Goal: Task Accomplishment & Management: Manage account settings

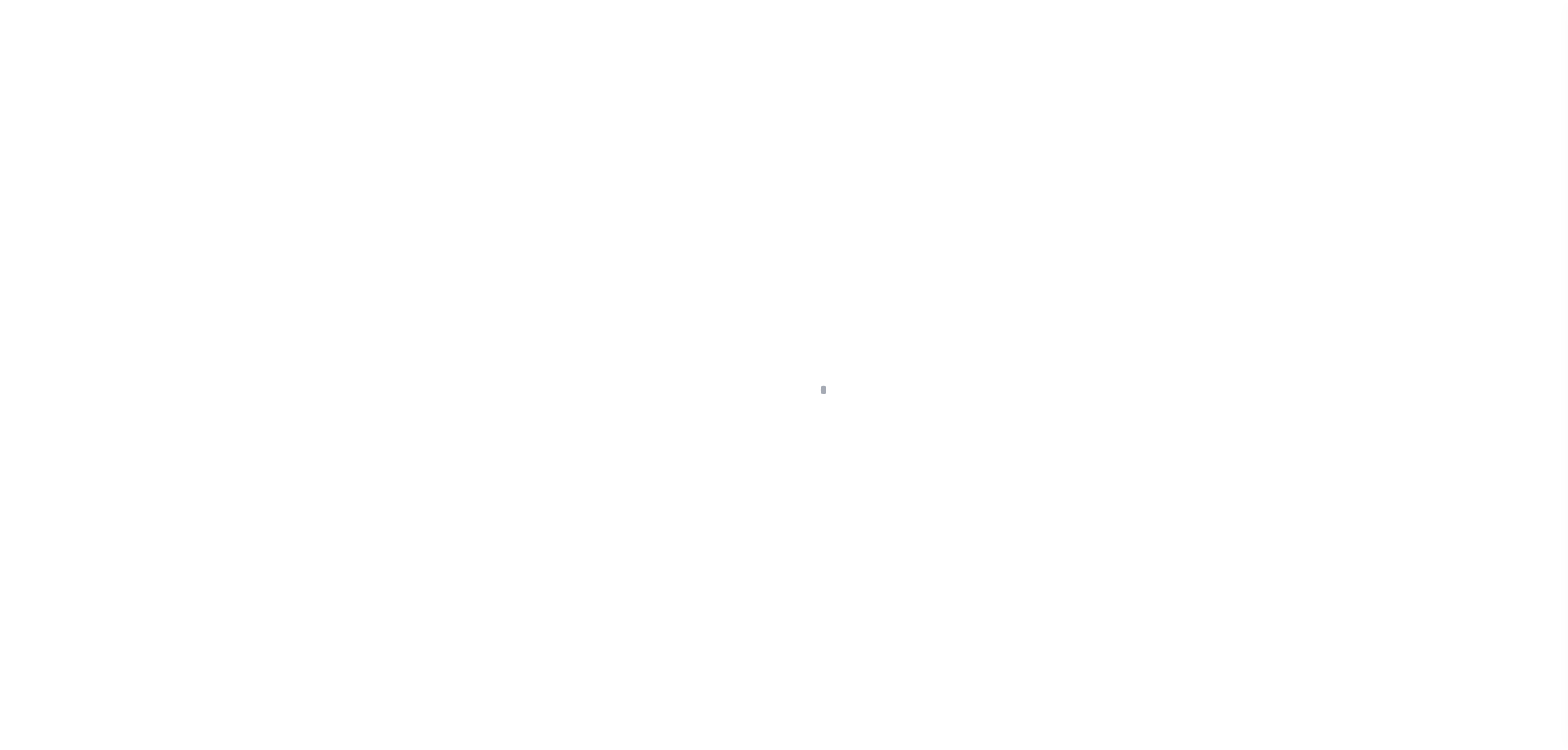
scroll to position [52, 0]
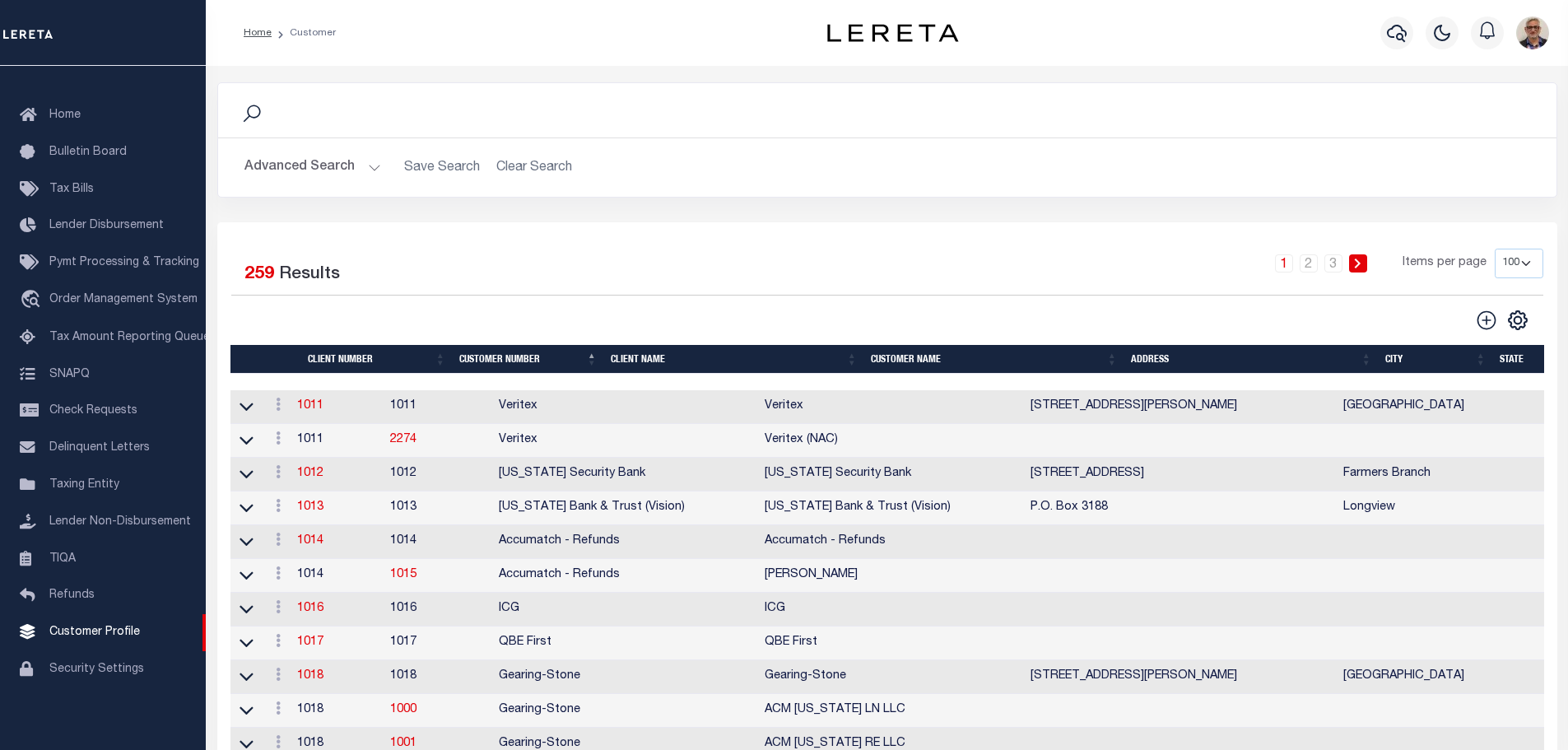
click at [624, 360] on th "Client Name" at bounding box center [735, 359] width 260 height 29
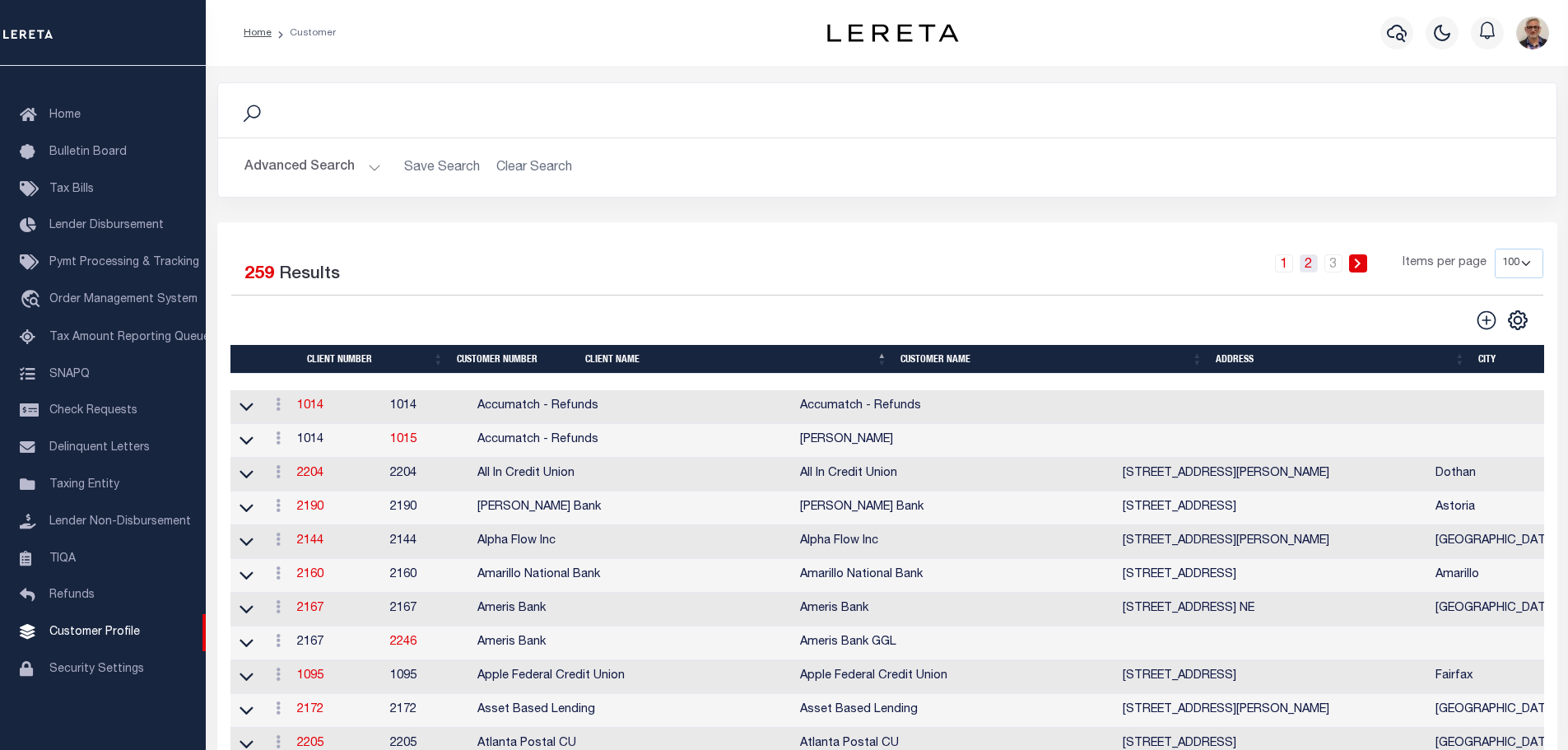
click at [1317, 264] on link "2" at bounding box center [1309, 263] width 18 height 18
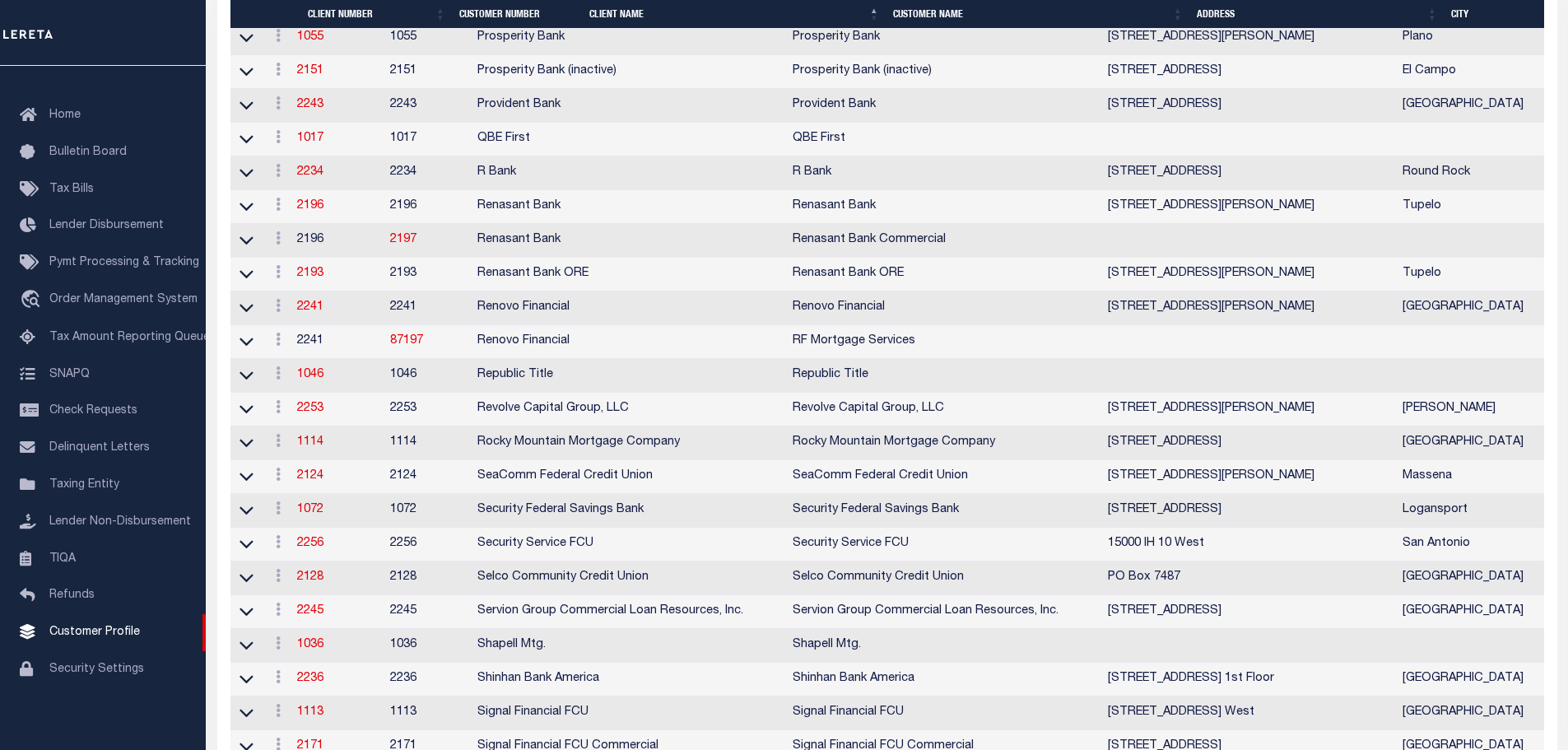
scroll to position [2716, 0]
click at [323, 210] on link "2196" at bounding box center [310, 204] width 26 height 11
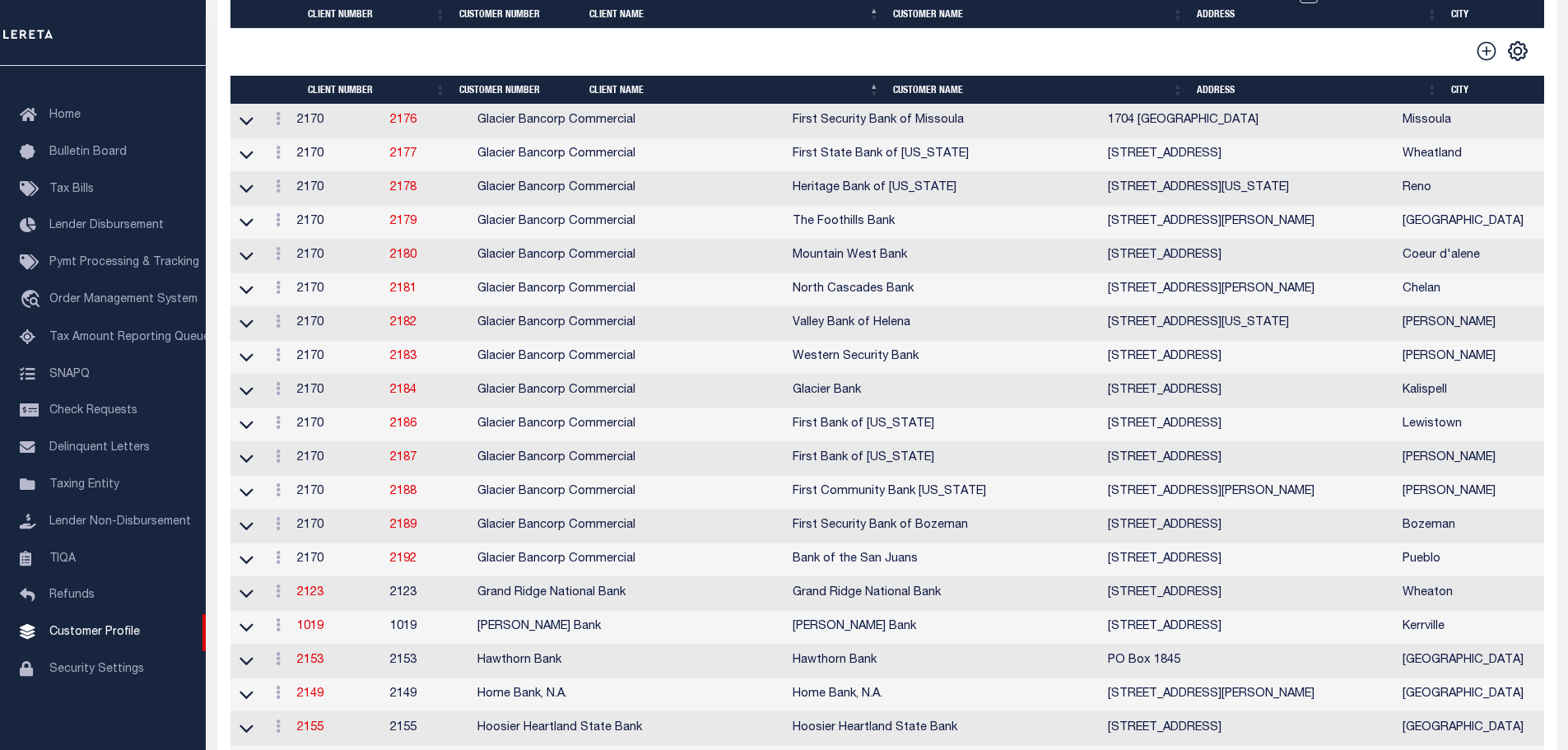
select select
type input "Renasant Bank"
type input "2196"
type input "Renasant Bank"
type input "[PERSON_NAME]"
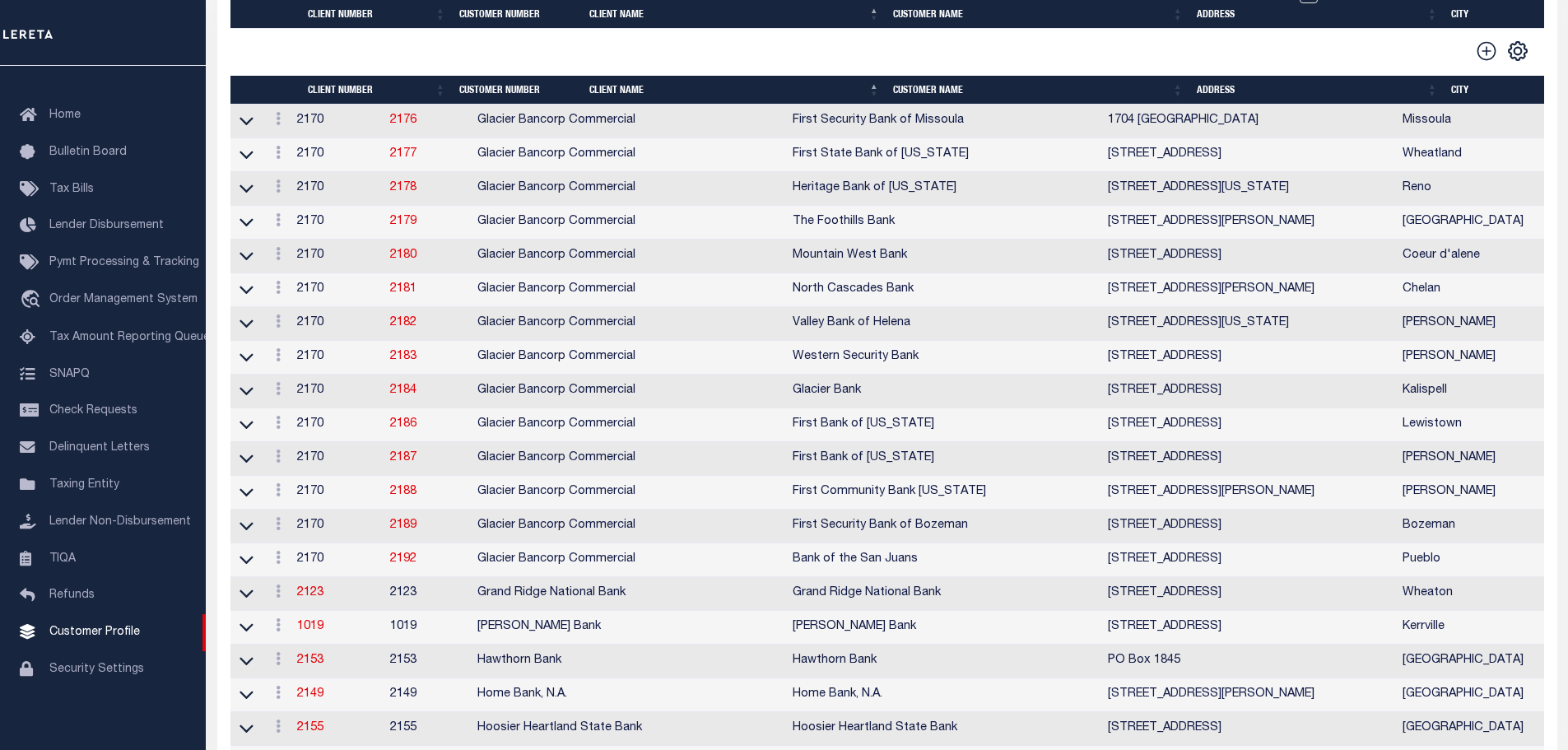
type input "[PERSON_NAME]"
select select "Mixed Portfolio"
type input "[PERSON_NAME]"
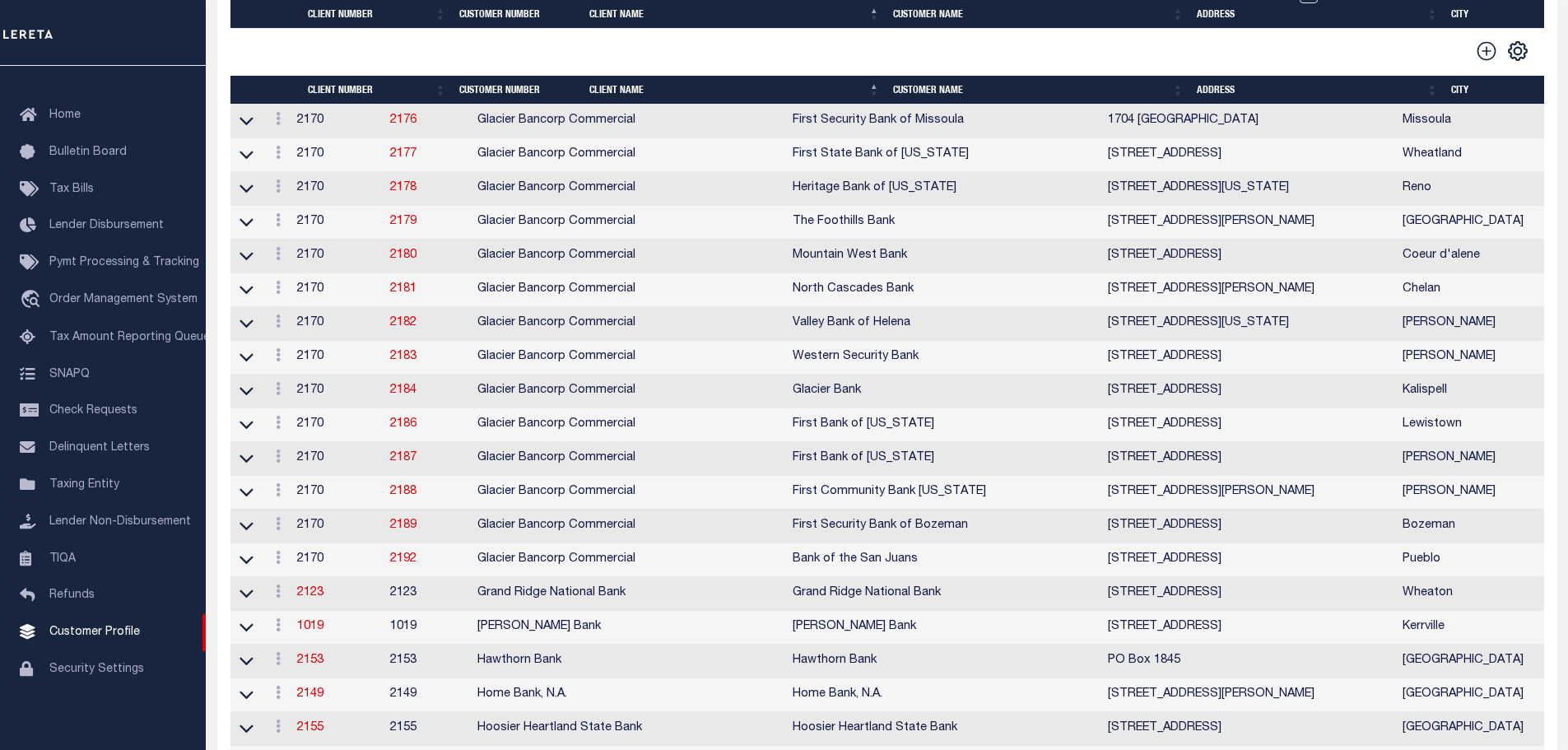
checkbox input "true"
select select
checkbox input "true"
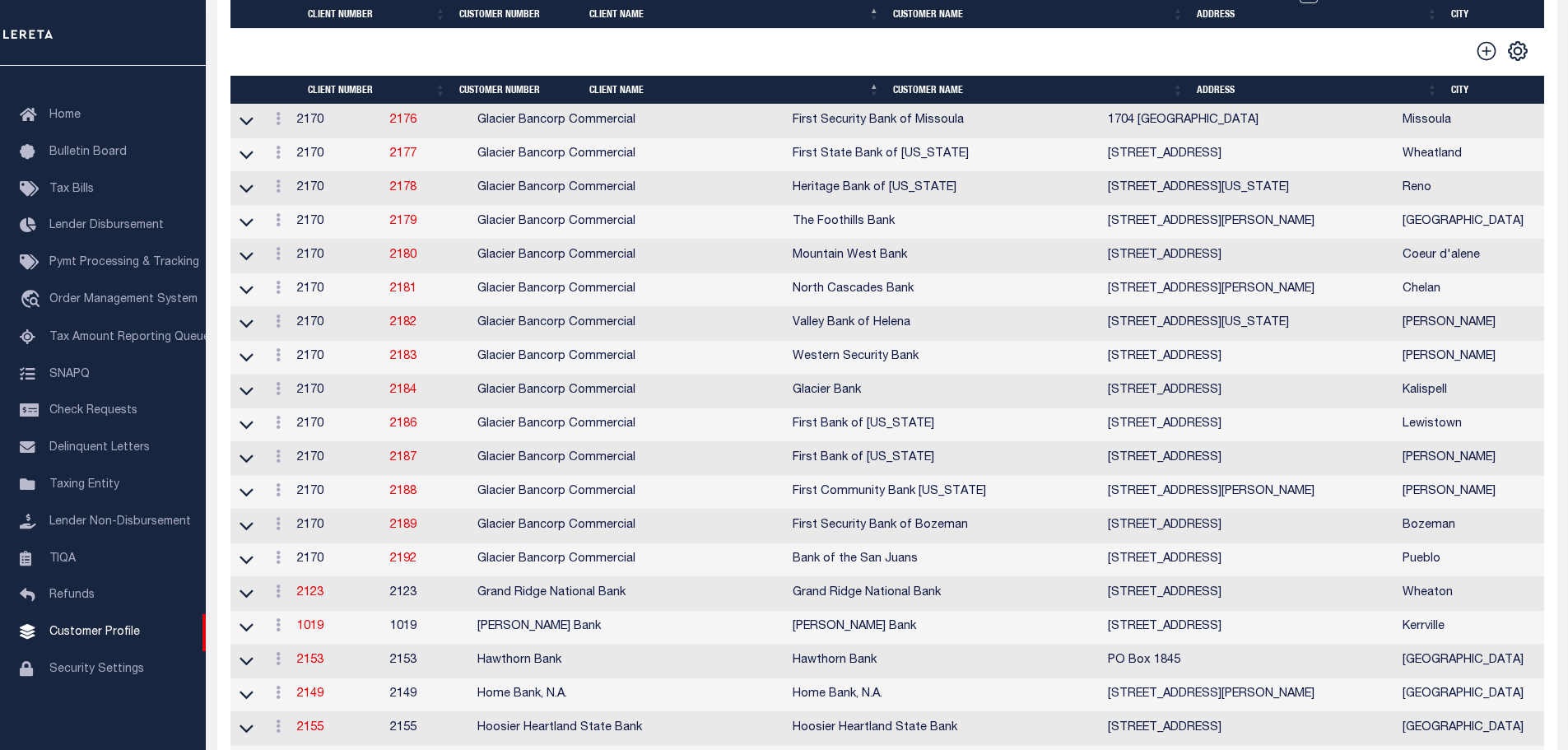
type textarea "LOL fee up to 5 parcels Additional fee of $10.00 for every $100,000 over $500,0…"
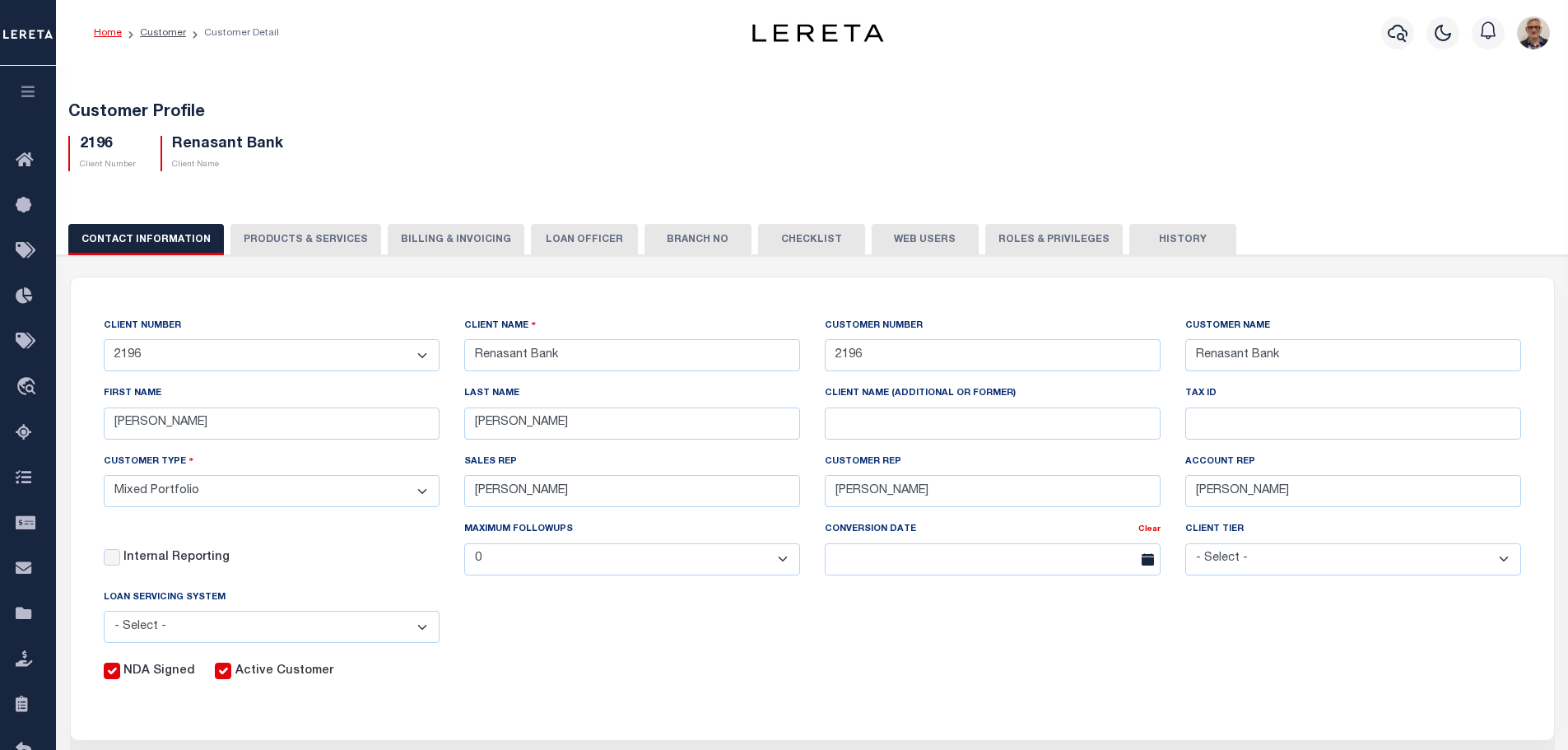
click at [310, 238] on button "PRODUCTS & SERVICES" at bounding box center [306, 239] width 151 height 31
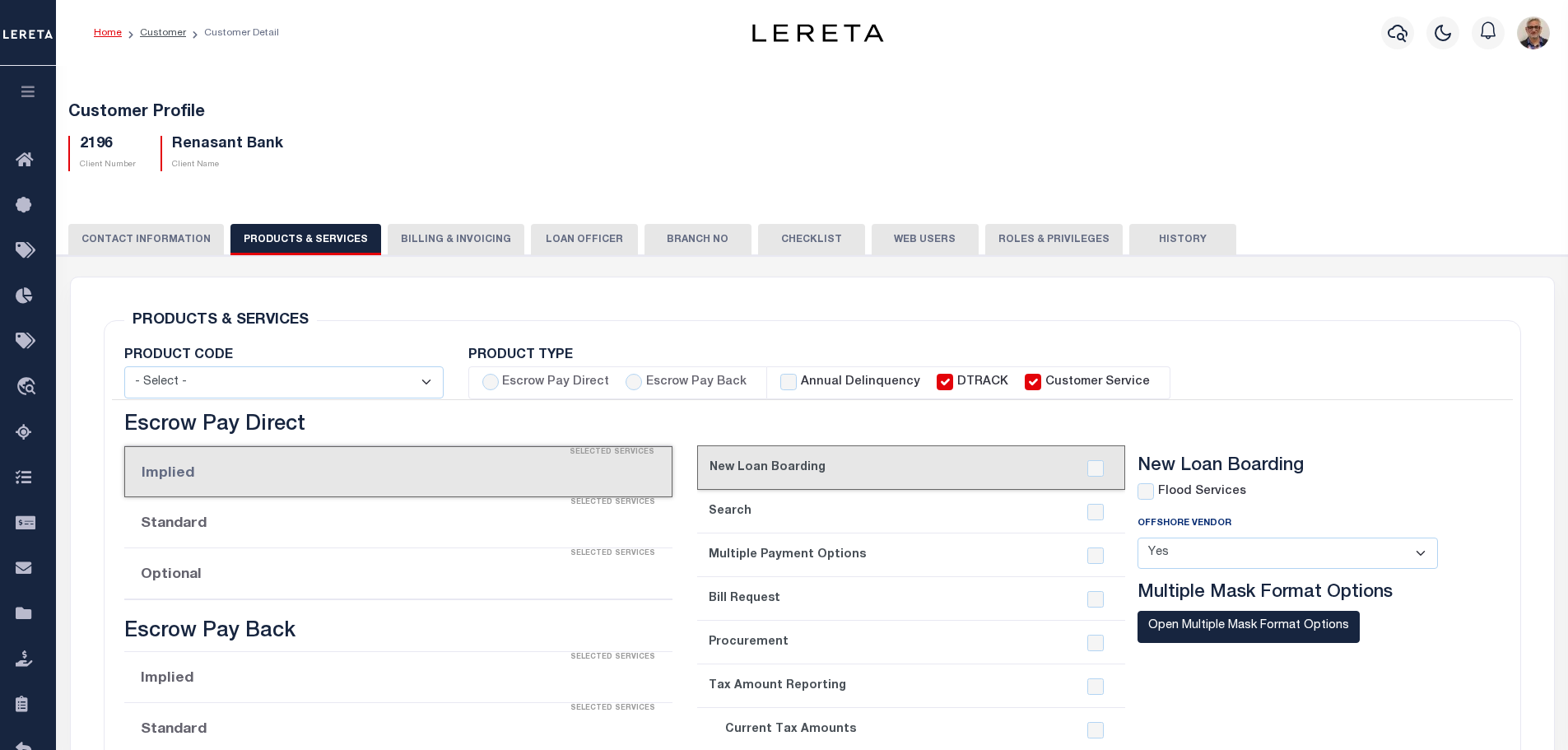
select select "STX"
radio input "true"
checkbox input "true"
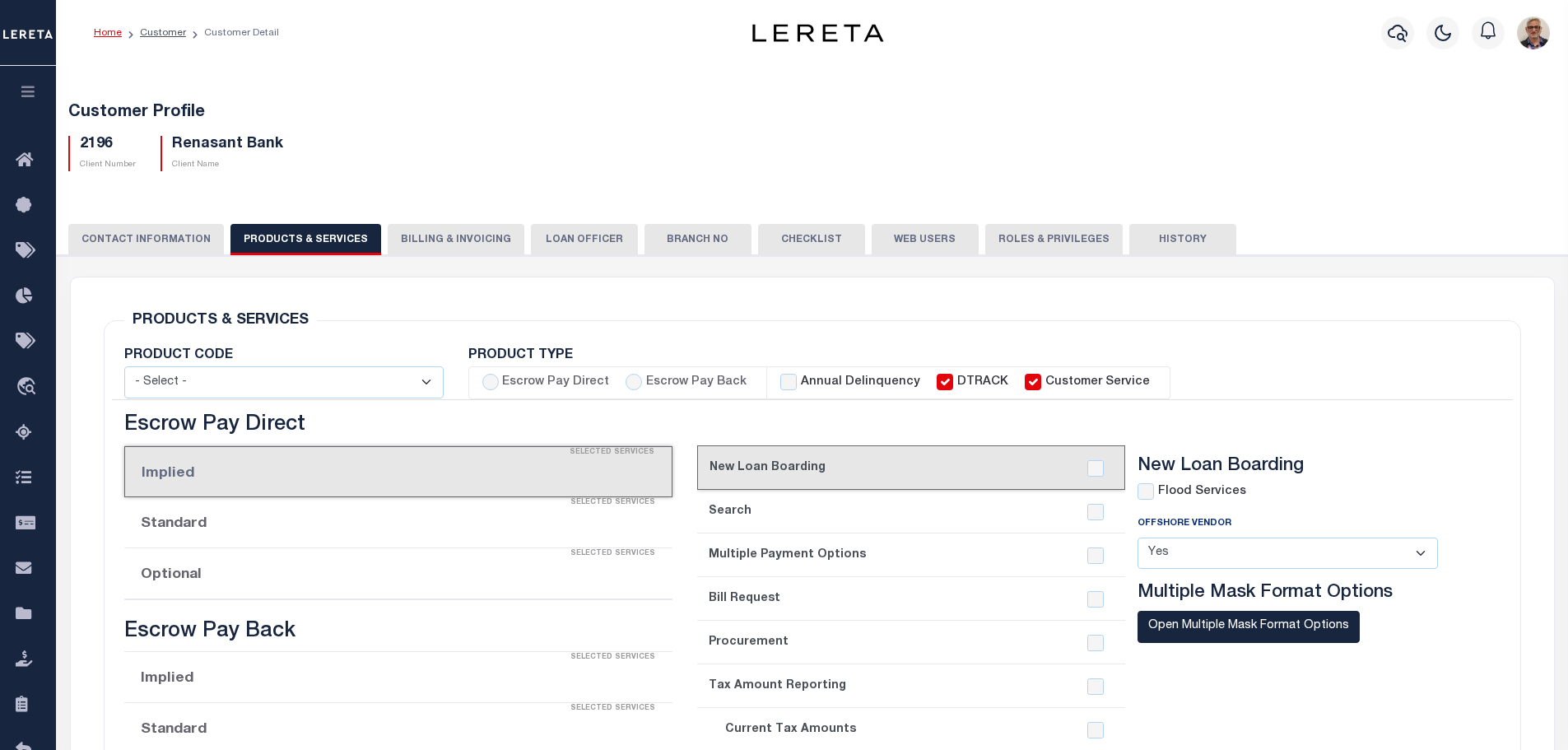
checkbox input "true"
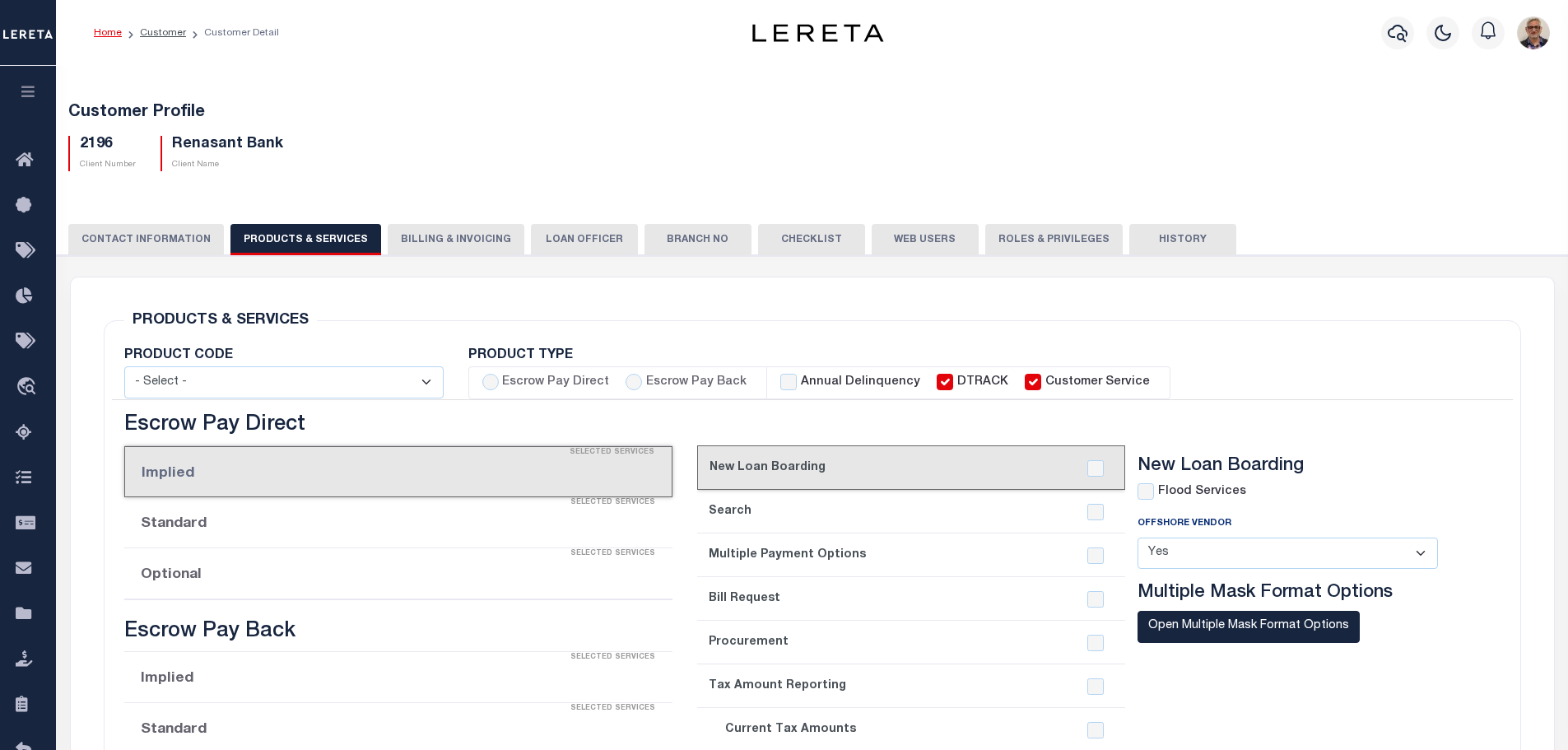
checkbox input "true"
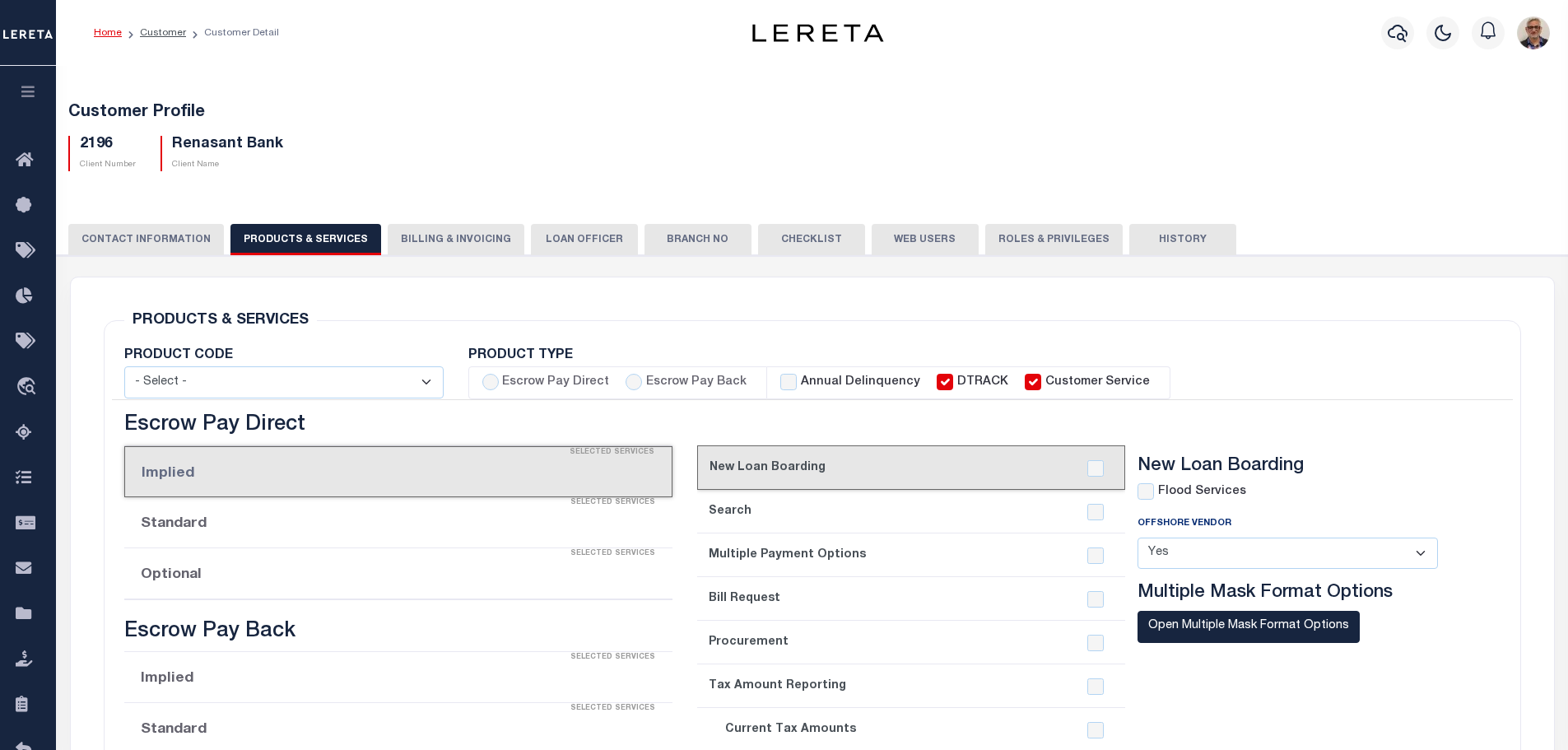
checkbox input "true"
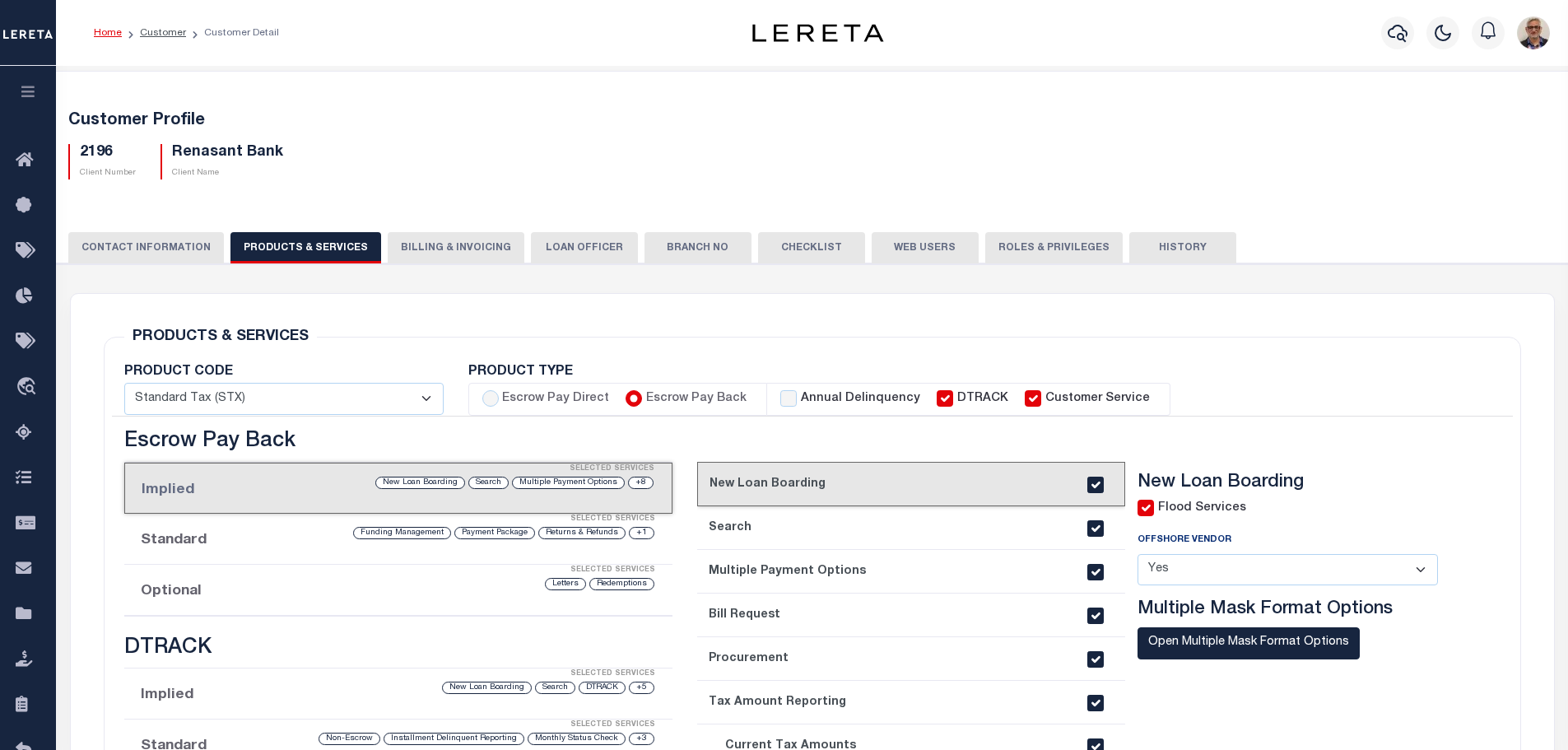
click at [421, 246] on button "Billing & Invoicing" at bounding box center [456, 248] width 137 height 31
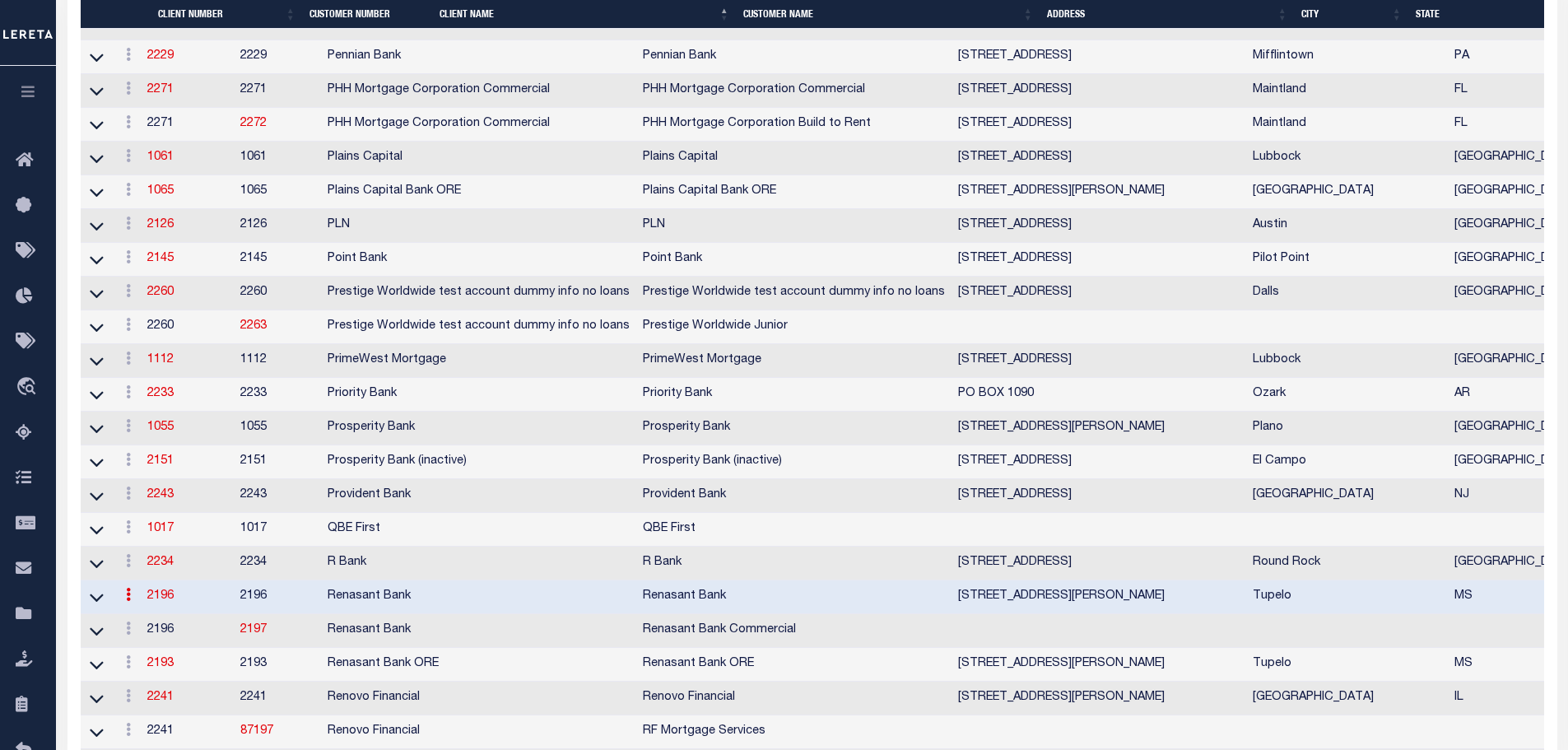
scroll to position [2413, 0]
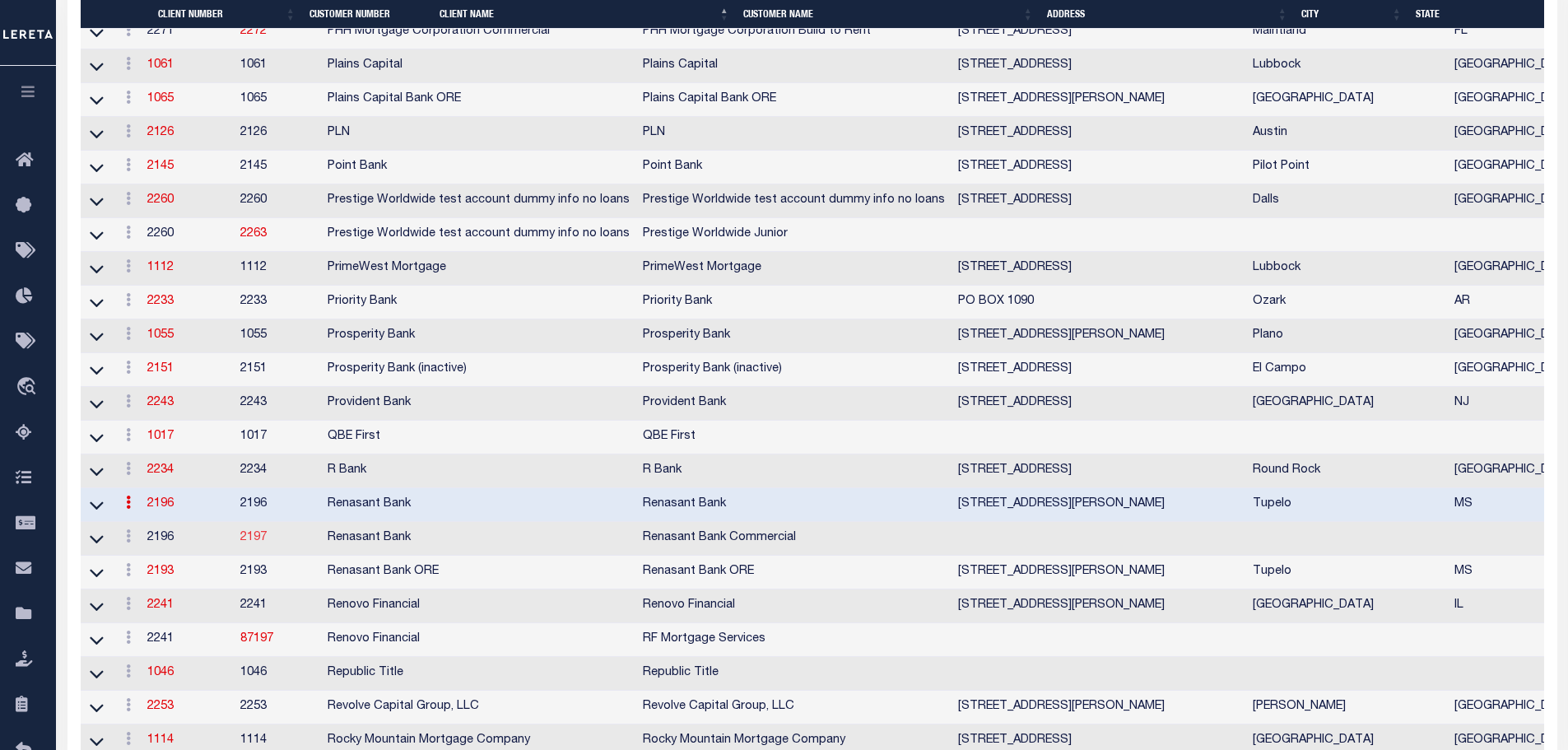
click at [267, 543] on link "2197" at bounding box center [253, 537] width 26 height 11
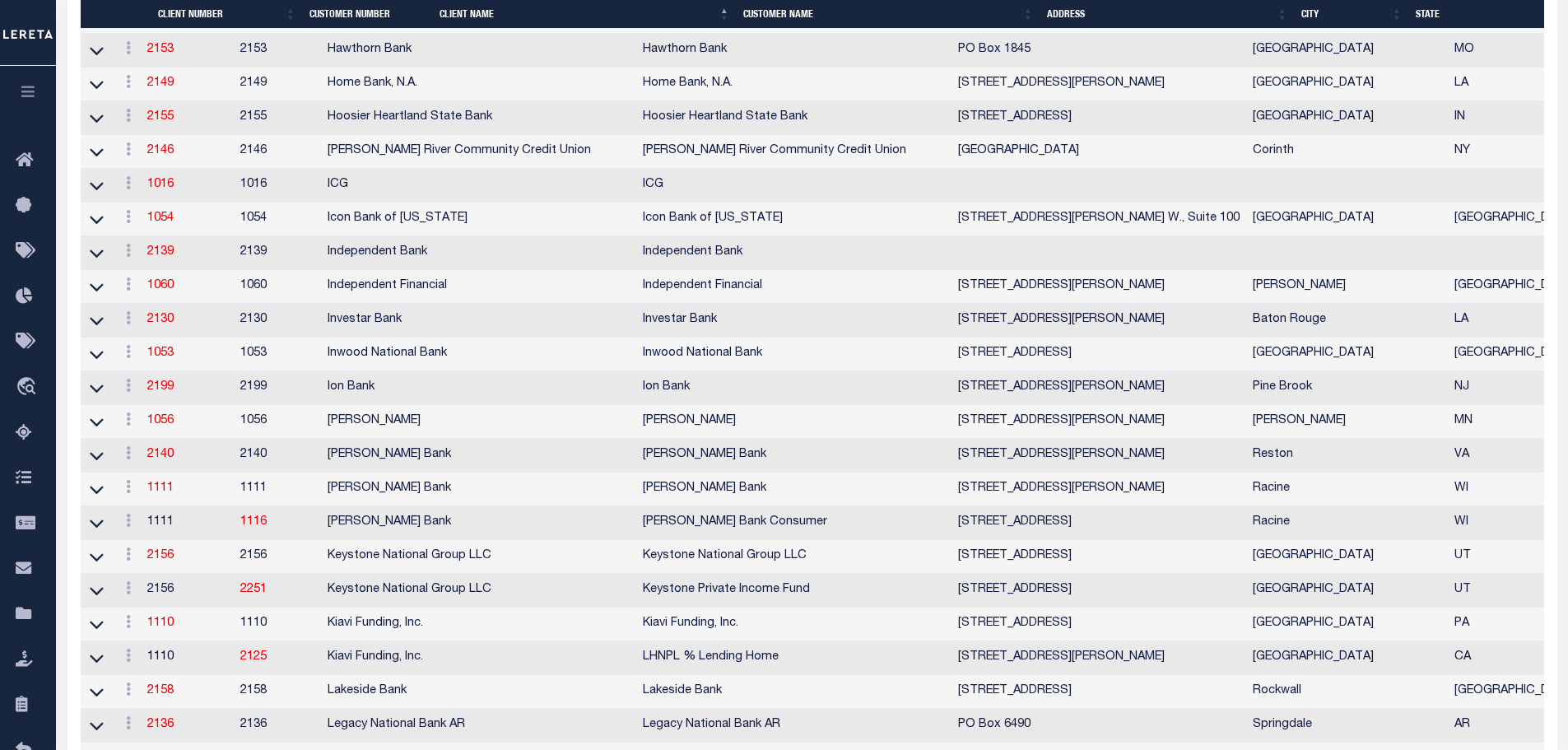
select select "2196"
type input "2197"
type input "Renasant Bank Commercial"
type input "[PERSON_NAME]"
select select
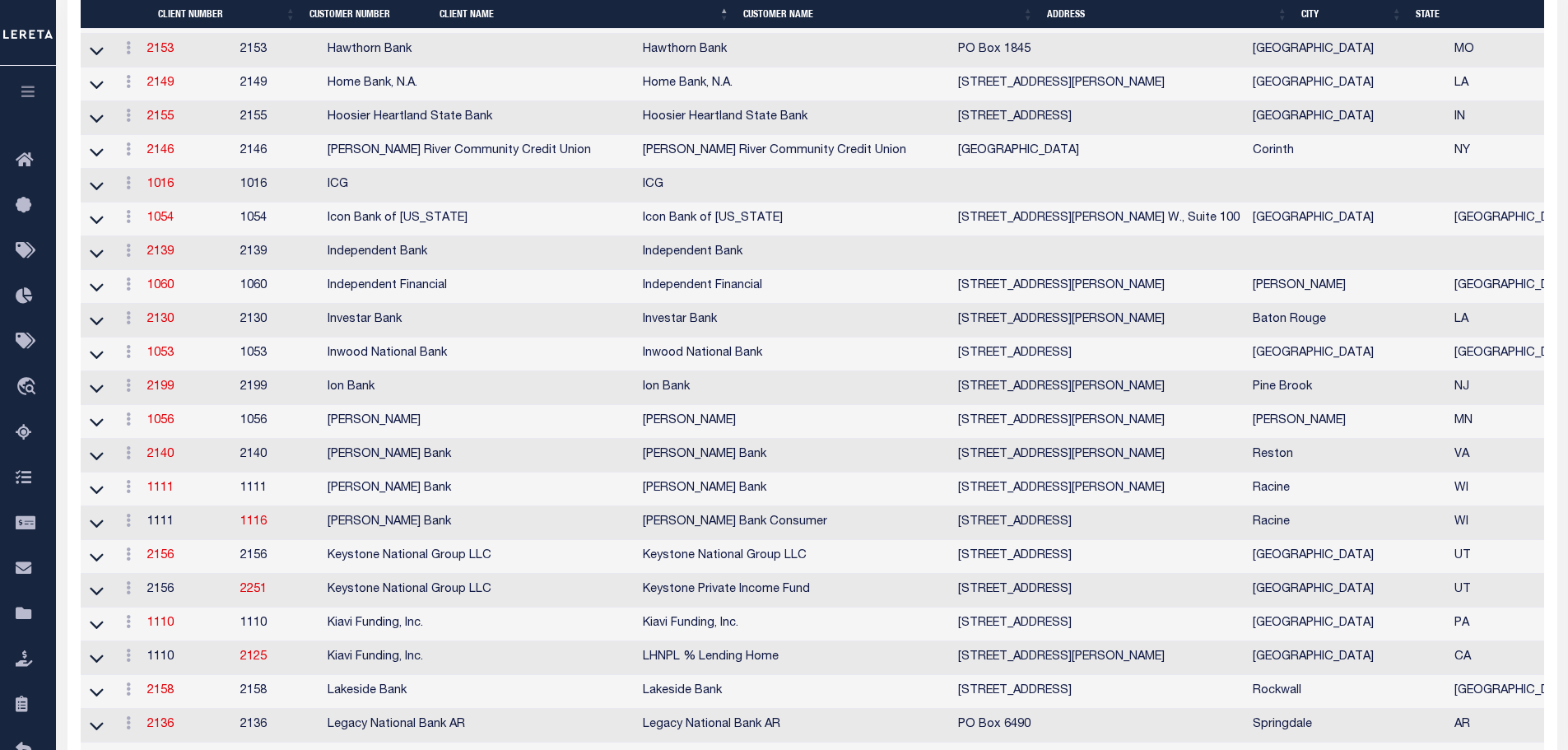
checkbox input "false"
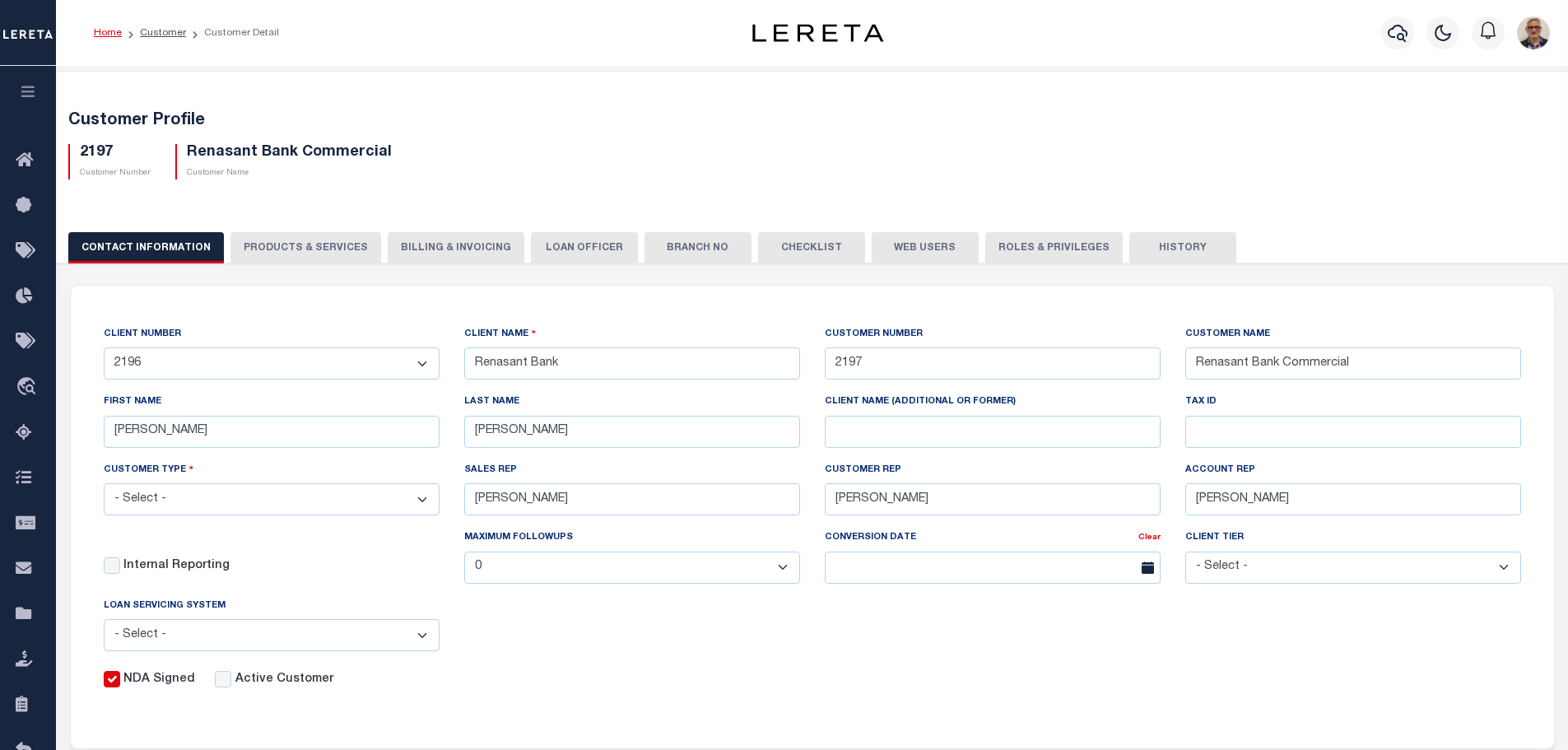
click at [419, 244] on button "Billing & Invoicing" at bounding box center [456, 248] width 137 height 31
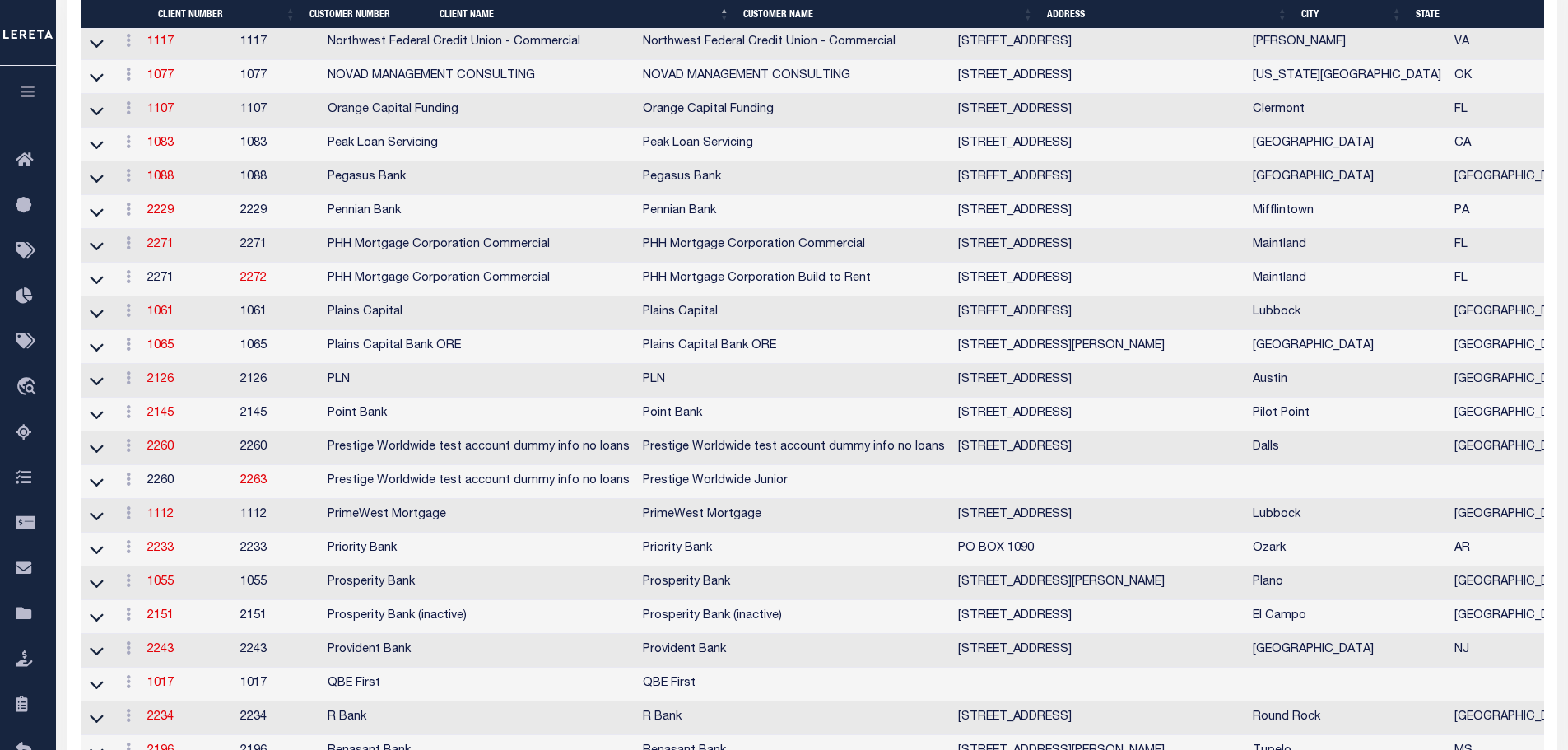
scroll to position [2660, 0]
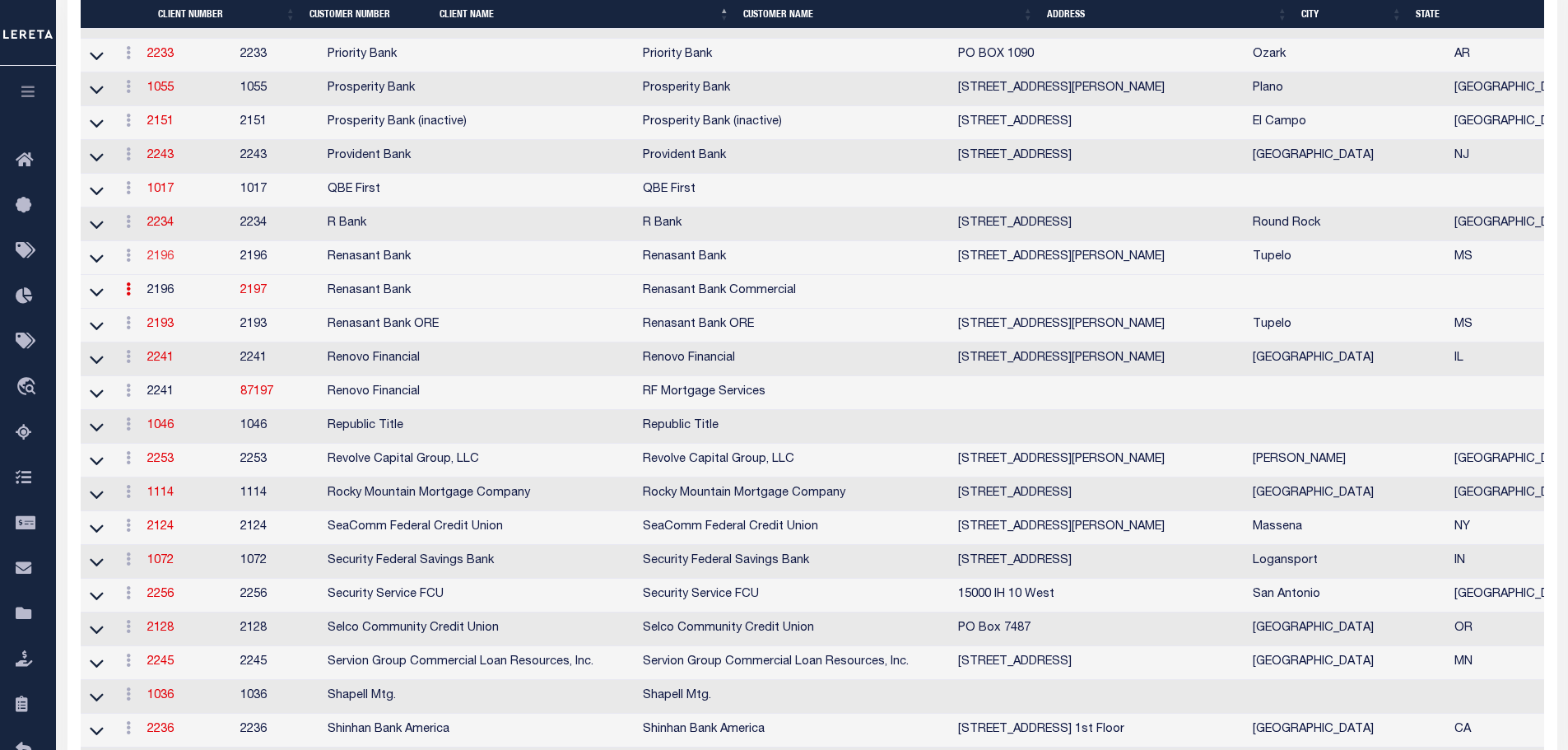
click at [173, 263] on link "2196" at bounding box center [160, 257] width 26 height 11
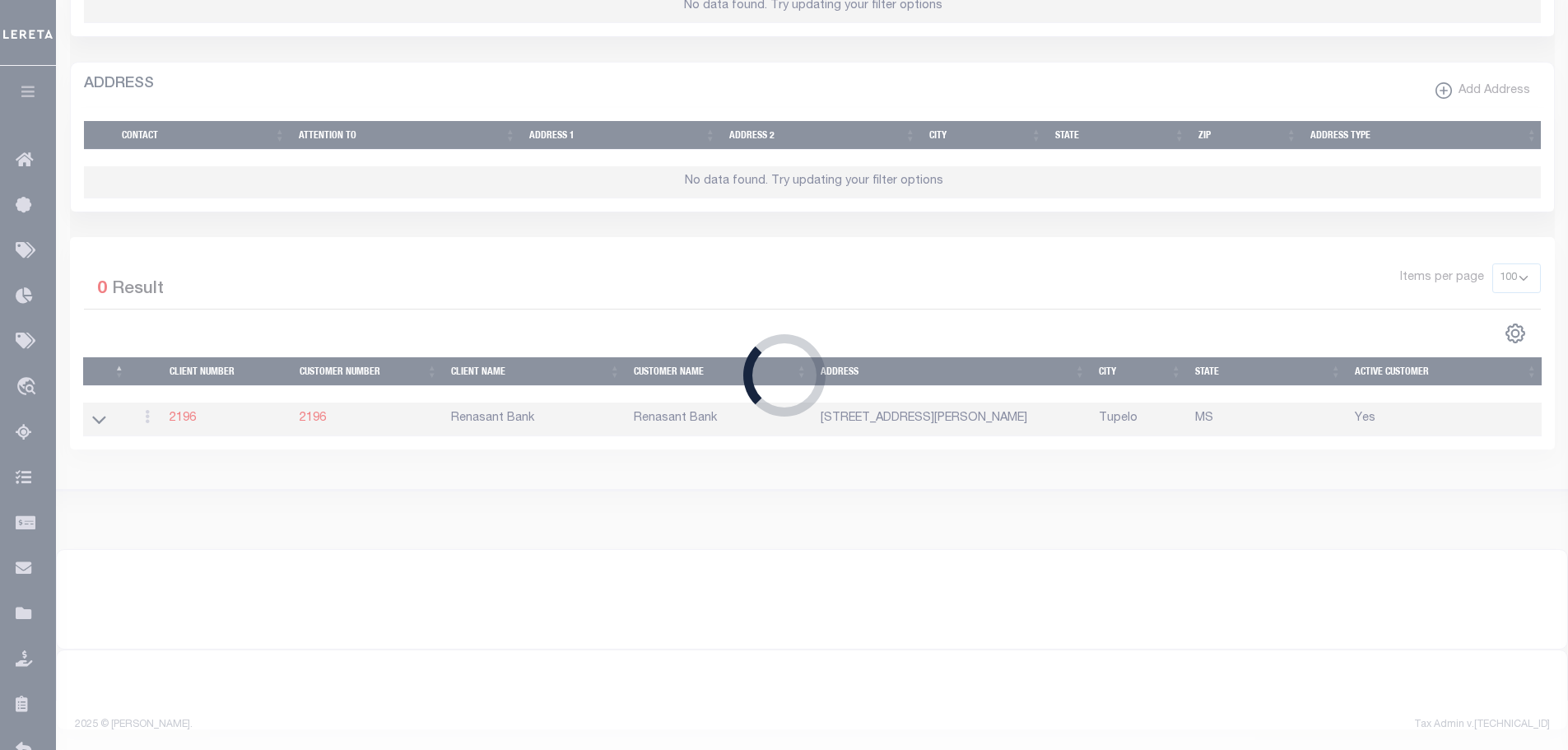
type input "2196"
type input "Renasant Bank"
type input "[PERSON_NAME]"
select select "Mixed Portfolio"
checkbox input "true"
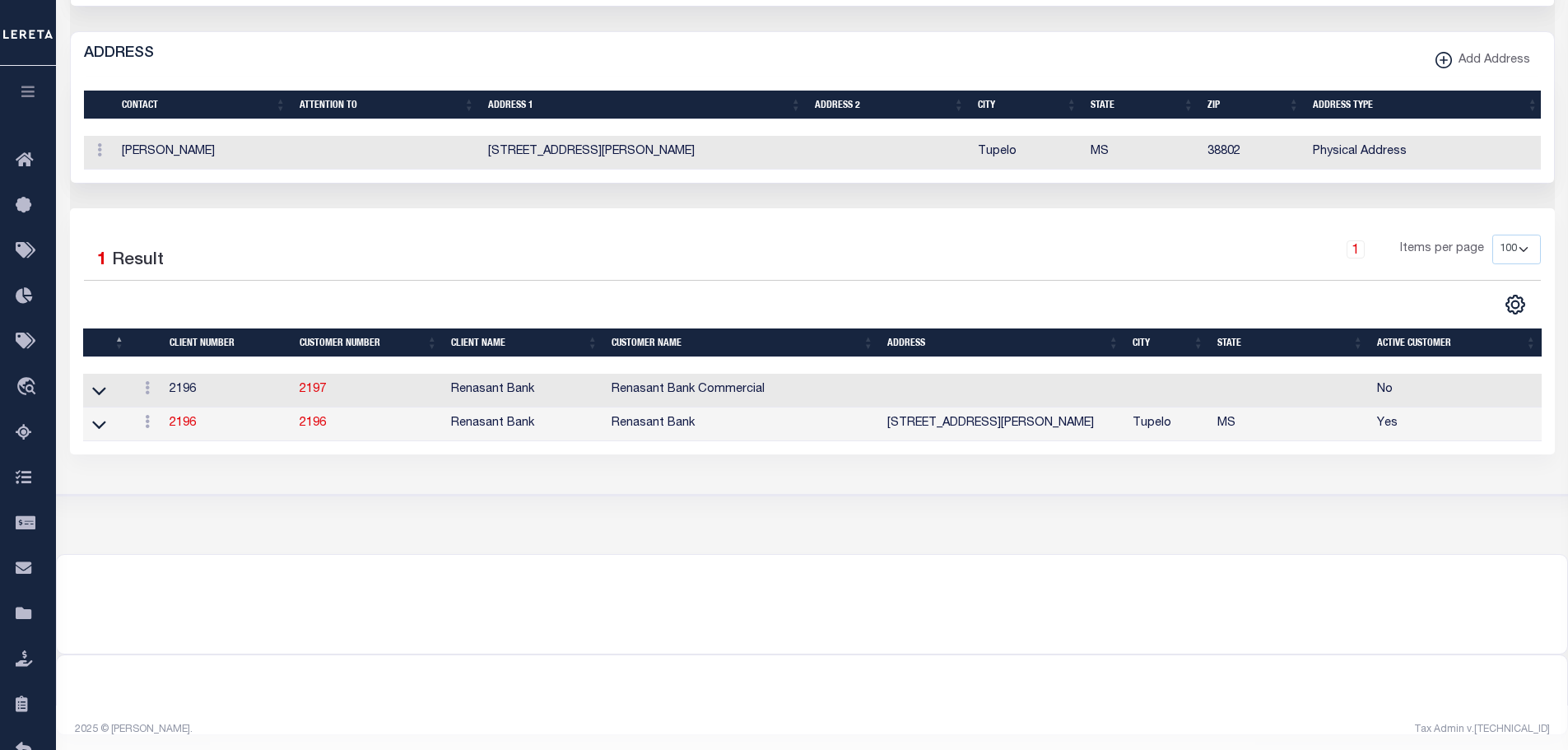
scroll to position [920, 0]
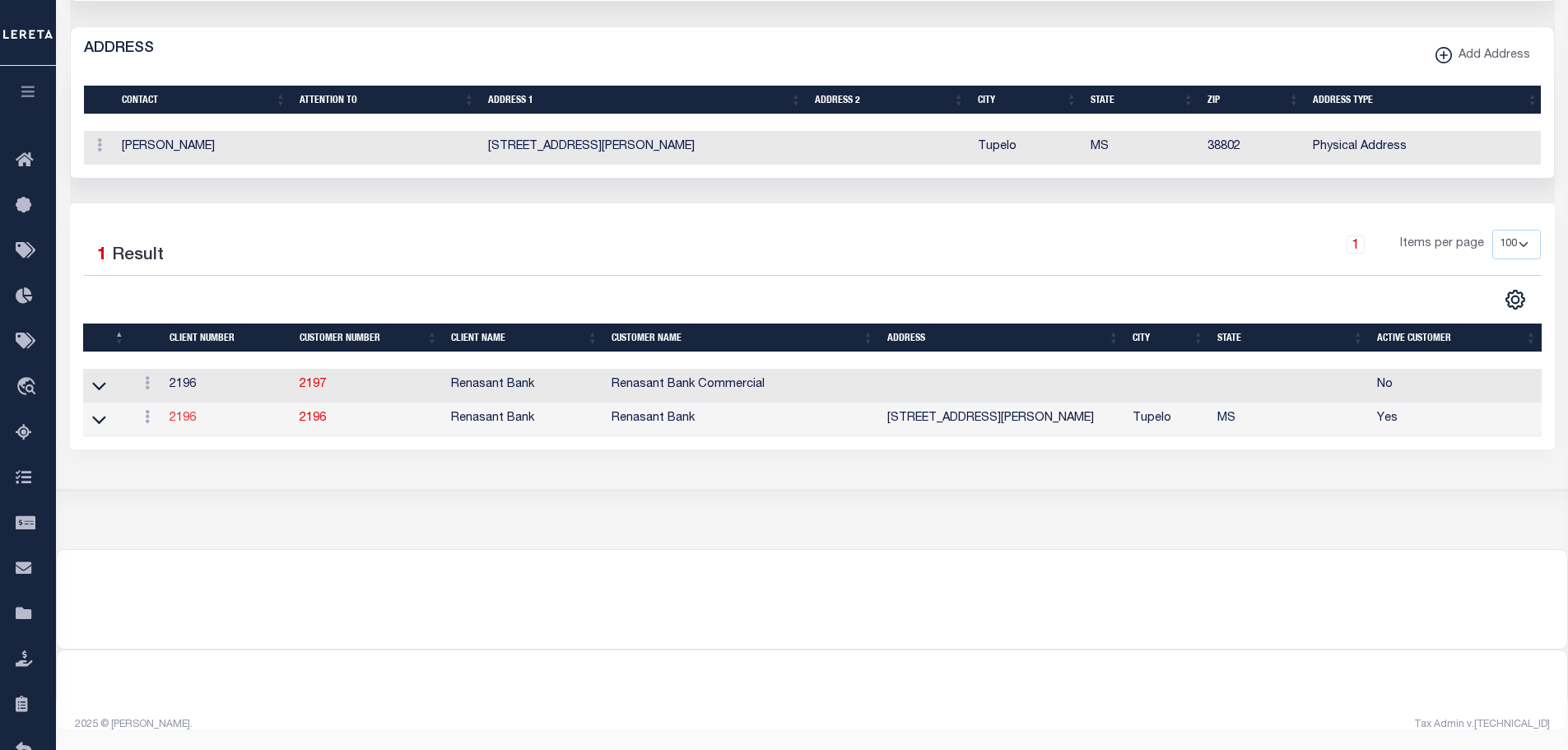
click at [181, 424] on link "2196" at bounding box center [183, 418] width 26 height 11
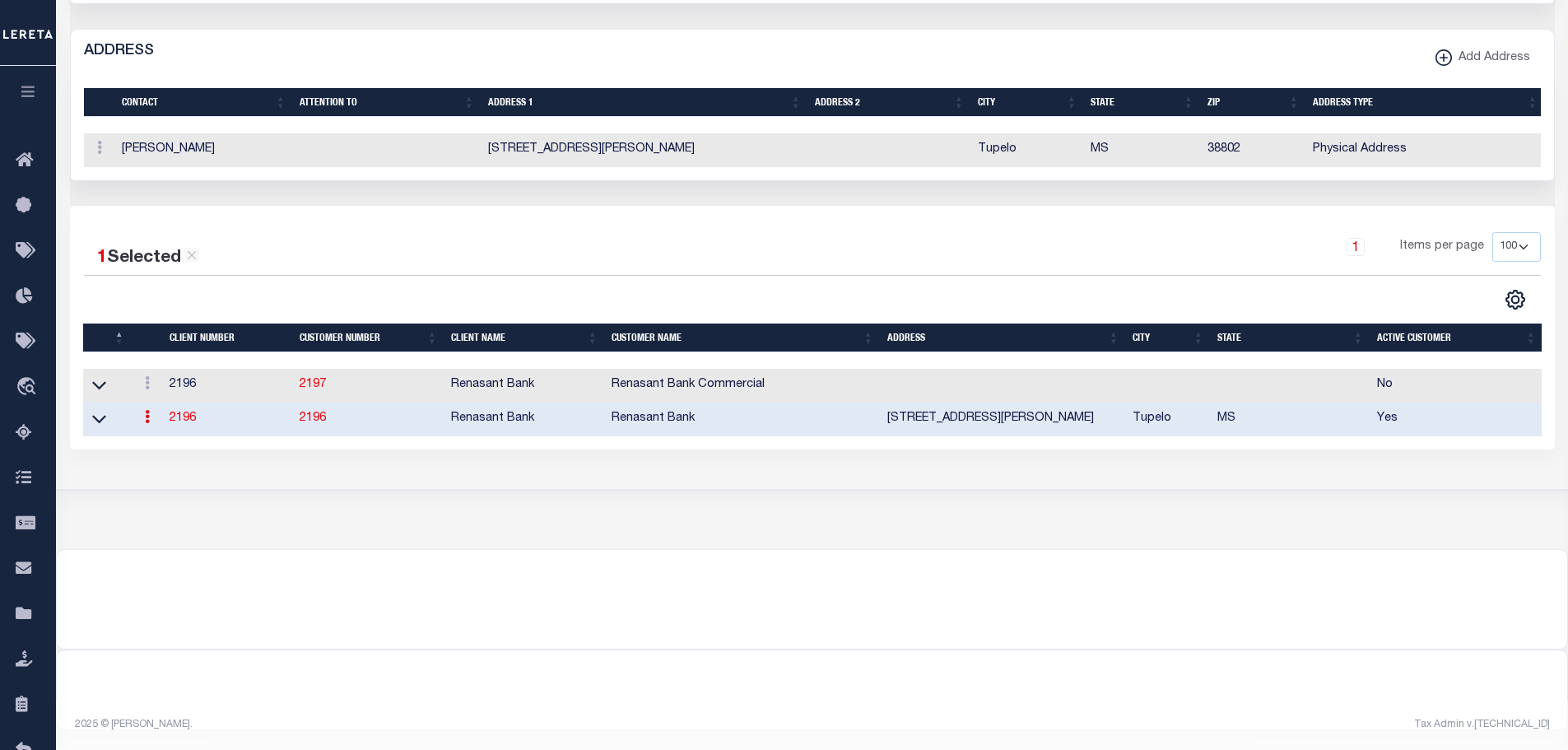
click at [307, 424] on link "2196" at bounding box center [313, 418] width 26 height 11
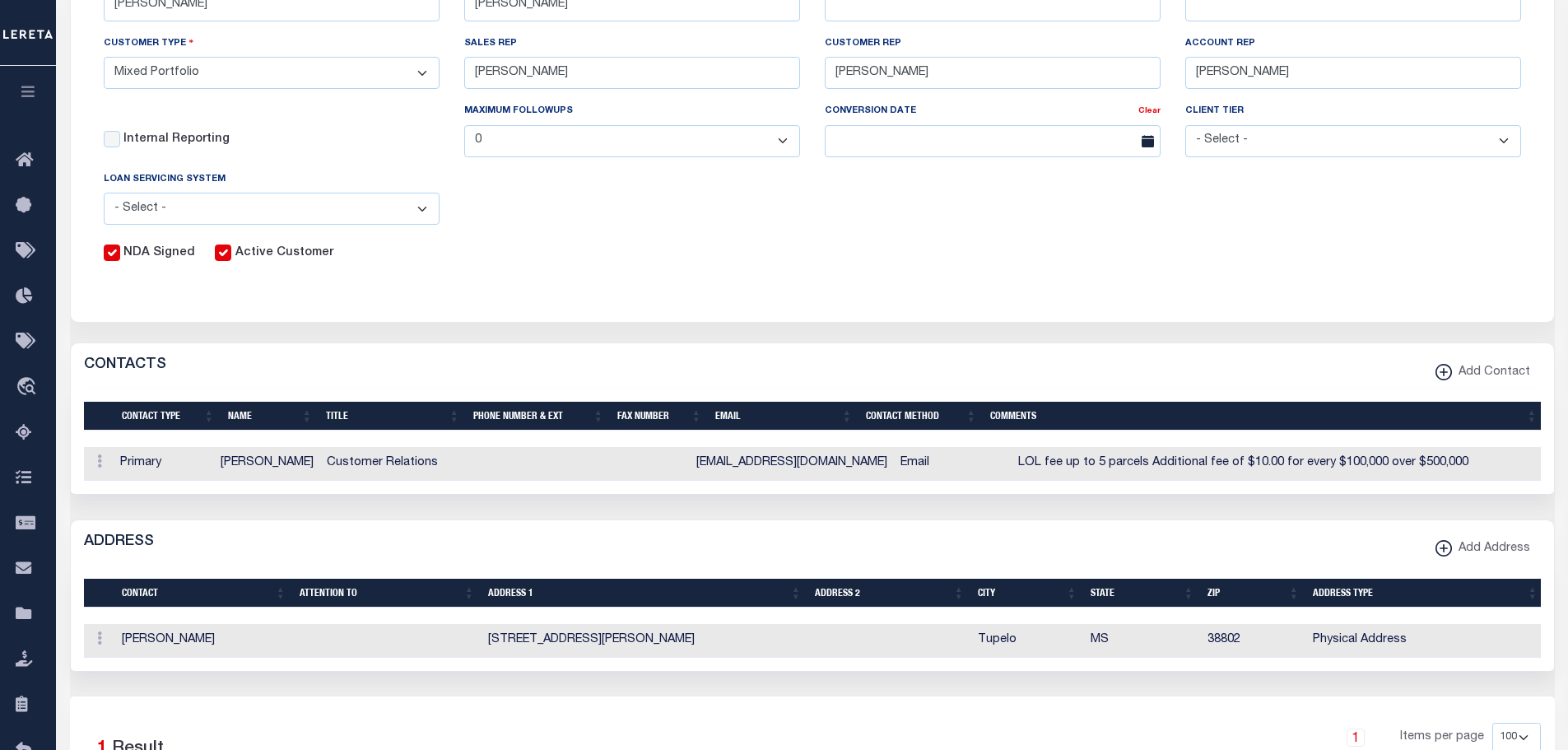
scroll to position [0, 0]
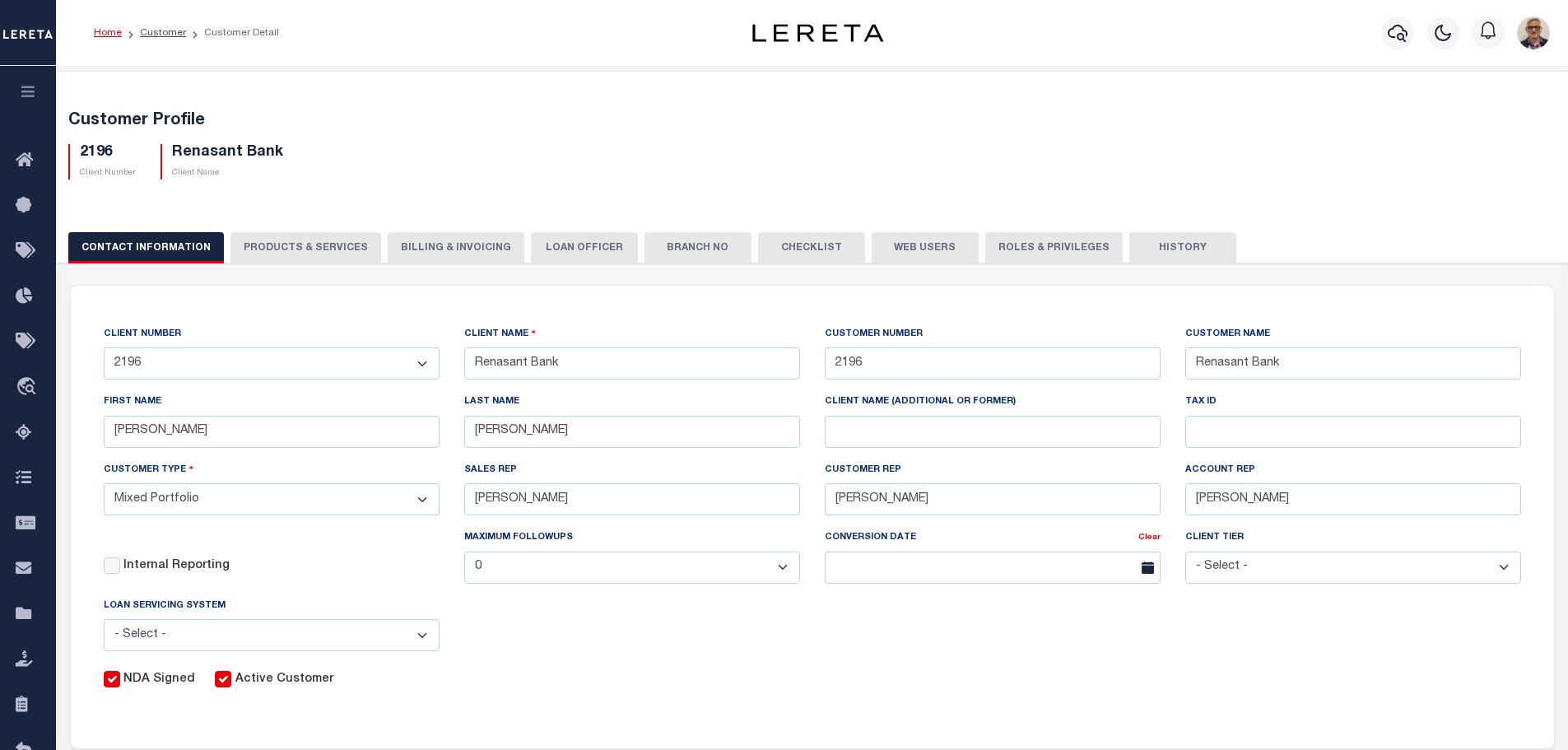
click at [452, 250] on button "Billing & Invoicing" at bounding box center [456, 248] width 137 height 31
